Goal: Use online tool/utility

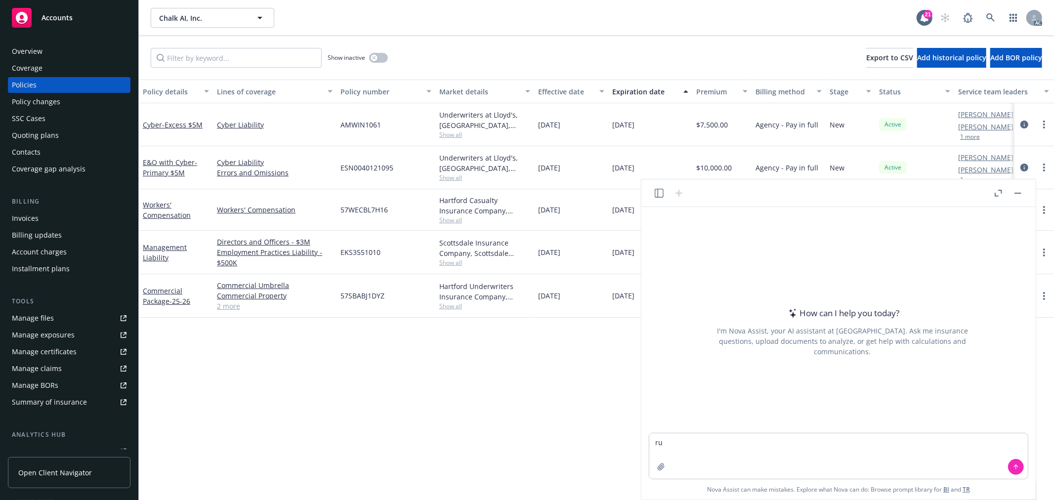
type textarea "r"
type textarea "润色邮件：The UW only required the CFC Technology Renewal Application but I noticed …"
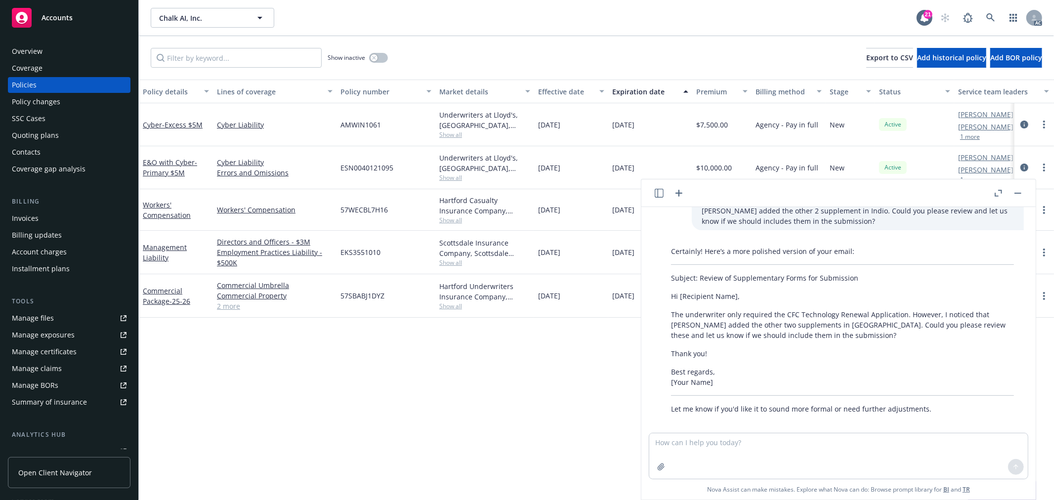
scroll to position [33, 0]
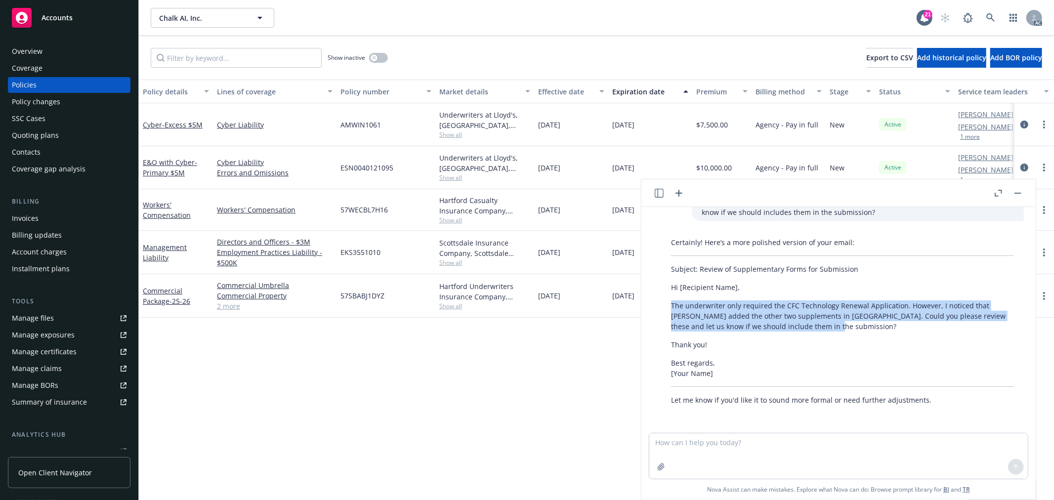
drag, startPoint x: 670, startPoint y: 306, endPoint x: 814, endPoint y: 327, distance: 145.8
click at [814, 327] on div "Certainly! Here’s a more polished version of your email: Subject: Review of Sup…" at bounding box center [842, 321] width 363 height 176
copy p "The underwriter only required the CFC Technology Renewal Application. However, …"
